Goal: Communication & Community: Answer question/provide support

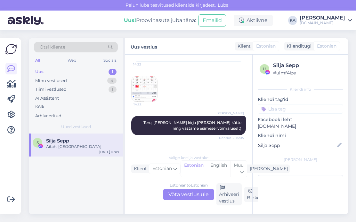
click at [190, 194] on div "Estonian to Estonian Võta vestlus üle" at bounding box center [188, 195] width 51 height 12
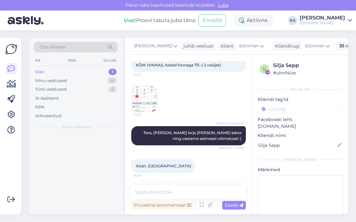
scroll to position [4736, 0]
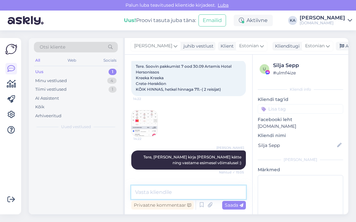
click at [157, 189] on textarea at bounding box center [188, 192] width 115 height 13
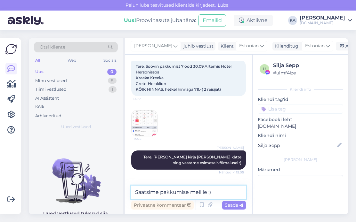
type textarea "Saatsime pakkumise meilile :)"
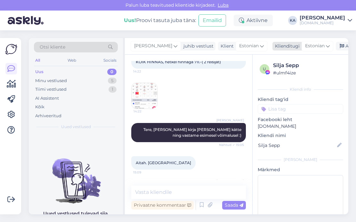
click at [339, 47] on icon at bounding box center [341, 46] width 4 height 4
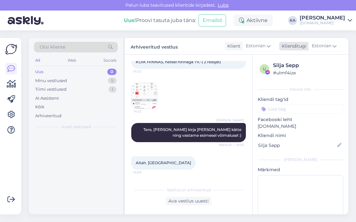
scroll to position [4766, 0]
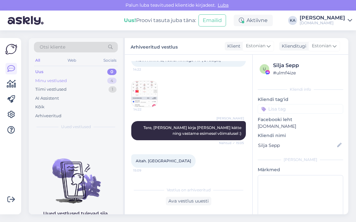
click at [86, 79] on div "Minu vestlused 4" at bounding box center [76, 80] width 84 height 9
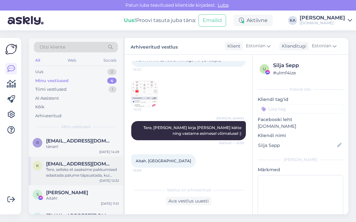
click at [90, 174] on div "Tere, selleks et saaksime pakkumised edastada palume täpsustada, kui palju on T…" at bounding box center [82, 173] width 73 height 12
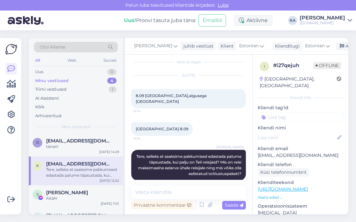
scroll to position [8, 0]
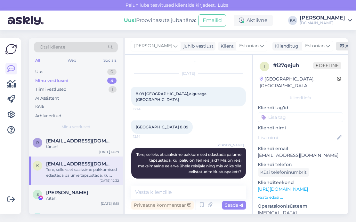
click at [341, 44] on div "Arhiveeri vestlus" at bounding box center [360, 46] width 49 height 9
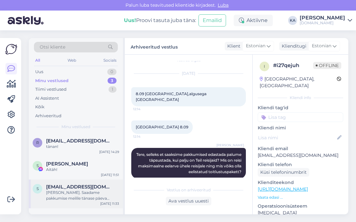
click at [73, 198] on div "[PERSON_NAME]. Saadame pakkumise meilile tänase päeva jooksul :)" at bounding box center [82, 196] width 73 height 12
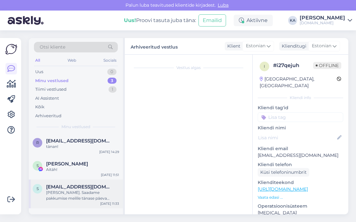
scroll to position [79, 0]
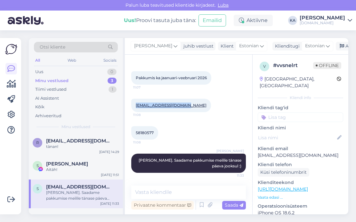
drag, startPoint x: 189, startPoint y: 106, endPoint x: 133, endPoint y: 107, distance: 56.3
click at [133, 107] on div "[EMAIL_ADDRESS][DOMAIN_NAME] 11:08" at bounding box center [171, 105] width 80 height 13
copy link "[EMAIL_ADDRESS][DOMAIN_NAME]"
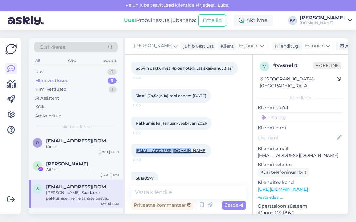
scroll to position [15, 0]
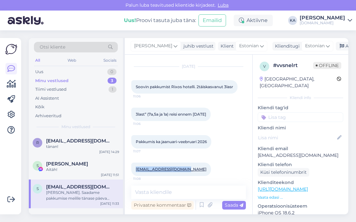
click at [206, 119] on div "3last” (7a,5a ja 1a) reisi ennem [DATE] 11:06" at bounding box center [170, 114] width 79 height 13
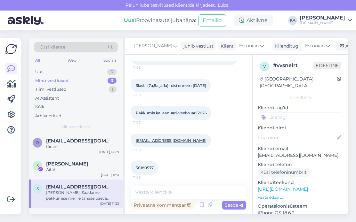
scroll to position [0, 0]
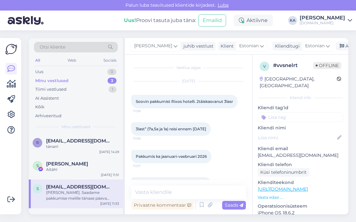
click at [232, 78] on div "[DATE] Soovin pakkumist Rixos hotelli. 2täiskasvanut 3lasr 11:06" at bounding box center [188, 95] width 115 height 41
click at [339, 45] on div "Arhiveeri vestlus" at bounding box center [360, 46] width 49 height 9
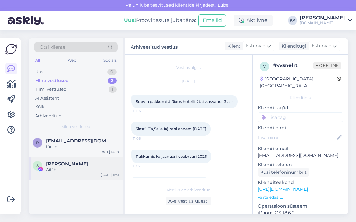
click at [76, 162] on div "[PERSON_NAME]" at bounding box center [82, 164] width 73 height 6
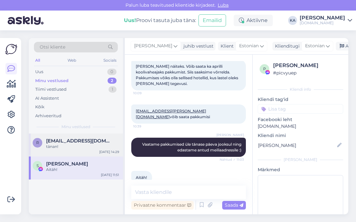
click at [77, 146] on div "tänan!" at bounding box center [82, 147] width 73 height 6
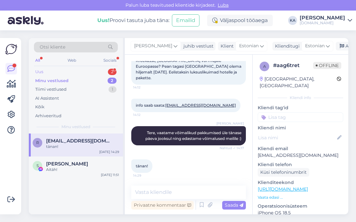
click at [70, 67] on div "Uus 2" at bounding box center [76, 71] width 84 height 9
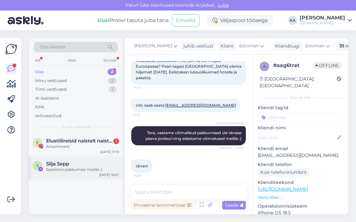
click at [75, 168] on div "Saatsime pakkumise meilile :)" at bounding box center [82, 170] width 73 height 6
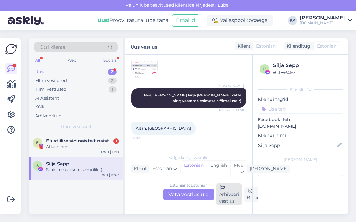
click at [227, 200] on div "Arhiveeri vestlus" at bounding box center [228, 195] width 25 height 22
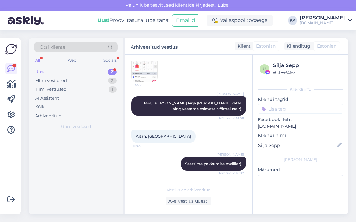
scroll to position [4716, 0]
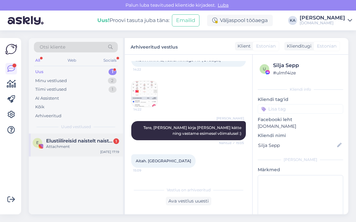
click at [74, 148] on div "Attachment" at bounding box center [82, 147] width 73 height 6
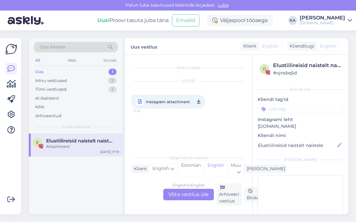
scroll to position [0, 0]
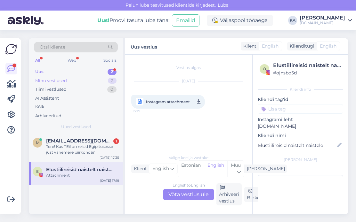
click at [60, 79] on div "Minu vestlused" at bounding box center [51, 81] width 32 height 6
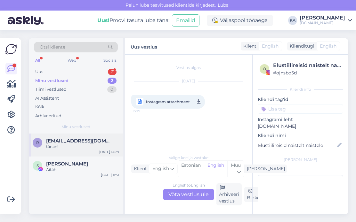
click at [81, 142] on span "[EMAIL_ADDRESS][DOMAIN_NAME]" at bounding box center [79, 141] width 67 height 6
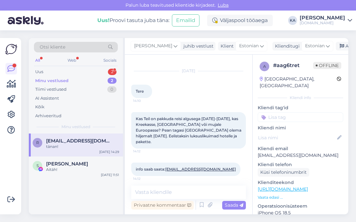
scroll to position [42, 0]
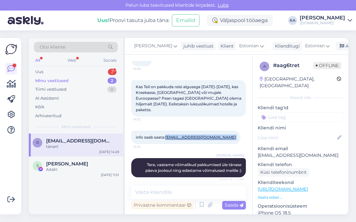
drag, startPoint x: 226, startPoint y: 139, endPoint x: 166, endPoint y: 137, distance: 60.2
click at [166, 137] on div "info saab saata: [EMAIL_ADDRESS][DOMAIN_NAME] 14:12" at bounding box center [185, 137] width 109 height 13
copy div "[EMAIL_ADDRESS][DOMAIN_NAME] 14:12"
click at [215, 120] on div "Kas Teil on pakkuda reisi algusega [DATE]-[DATE], kas Kreekasse, [GEOGRAPHIC_DA…" at bounding box center [188, 98] width 115 height 51
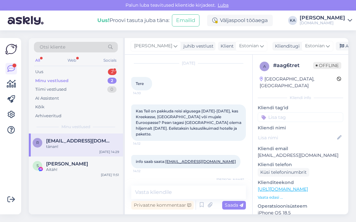
scroll to position [32, 0]
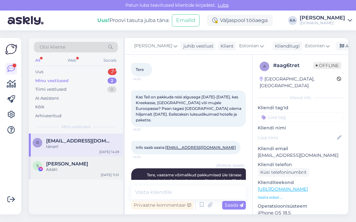
click at [60, 162] on span "[PERSON_NAME]" at bounding box center [67, 164] width 42 height 6
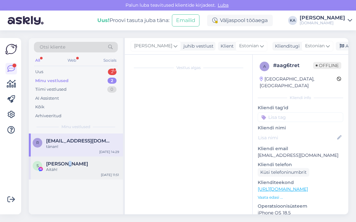
scroll to position [468, 0]
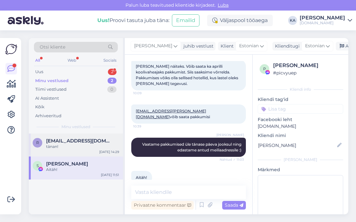
click at [59, 144] on div "tänan!" at bounding box center [82, 147] width 73 height 6
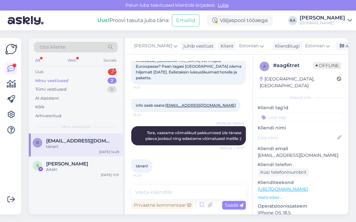
scroll to position [74, 0]
click at [339, 46] on icon at bounding box center [341, 46] width 4 height 4
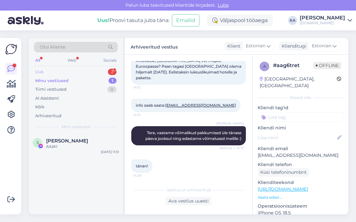
click at [37, 72] on div "Uus" at bounding box center [39, 72] width 8 height 6
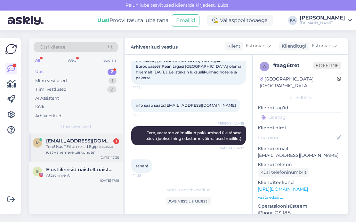
click at [78, 154] on div "Tere! Kas TEil on reisid Egipitusesse just vahemere piirkonda?" at bounding box center [82, 150] width 73 height 12
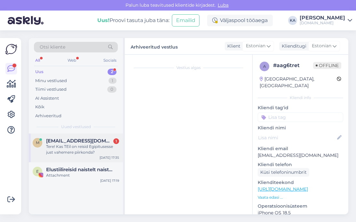
scroll to position [0, 0]
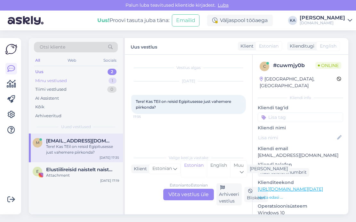
click at [65, 82] on div "Minu vestlused" at bounding box center [51, 81] width 32 height 6
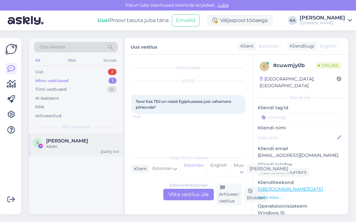
click at [61, 150] on div "S [PERSON_NAME] Aitäh! [DATE] 11:51" at bounding box center [76, 145] width 94 height 23
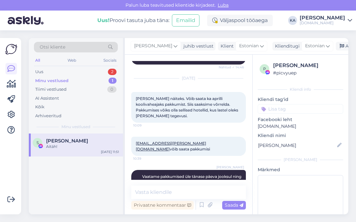
scroll to position [436, 0]
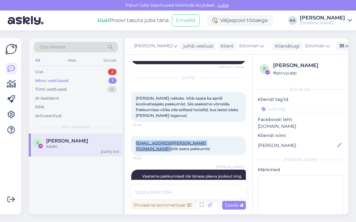
drag, startPoint x: 179, startPoint y: 138, endPoint x: 135, endPoint y: 137, distance: 44.5
click at [135, 137] on div "[EMAIL_ADDRESS][PERSON_NAME][DOMAIN_NAME] võib saata pakkumisi 10:39" at bounding box center [188, 146] width 115 height 19
copy span "[EMAIL_ADDRESS][PERSON_NAME][DOMAIN_NAME]"
click at [187, 119] on div "[DATE] [PERSON_NAME] näiteks. Võib saata ka aprilli koolivaheajaks pakkumist. S…" at bounding box center [188, 100] width 115 height 58
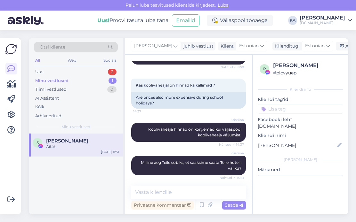
scroll to position [244, 0]
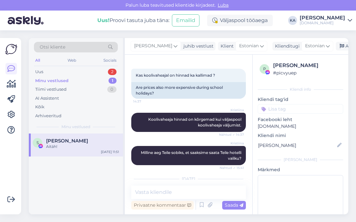
click at [69, 81] on div "Minu vestlused 1" at bounding box center [76, 80] width 84 height 9
click at [66, 142] on span "[PERSON_NAME]" at bounding box center [67, 141] width 42 height 6
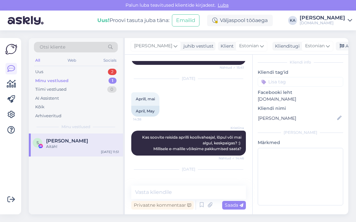
scroll to position [468, 0]
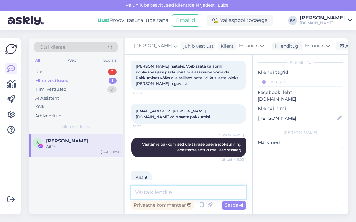
click at [161, 192] on textarea at bounding box center [188, 192] width 115 height 13
type textarea "Saatsime pakkumise meilile :)"
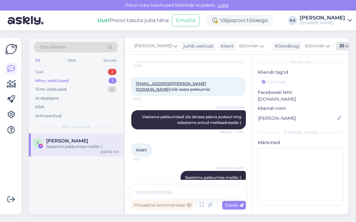
click at [336, 49] on div "Arhiveeri vestlus" at bounding box center [360, 46] width 49 height 9
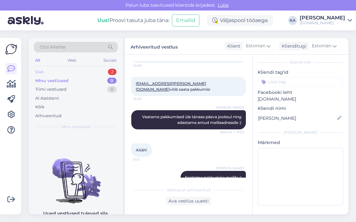
click at [68, 73] on div "Uus 2" at bounding box center [76, 71] width 84 height 9
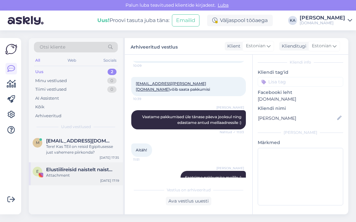
click at [64, 171] on span "Elustiilireisid naistelt naistele" at bounding box center [79, 170] width 67 height 6
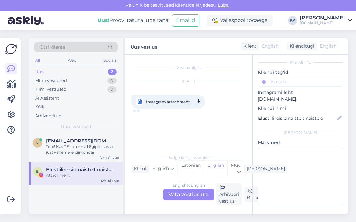
scroll to position [0, 0]
click at [233, 197] on div "Arhiveeri vestlus" at bounding box center [228, 195] width 25 height 22
